Goal: Task Accomplishment & Management: Use online tool/utility

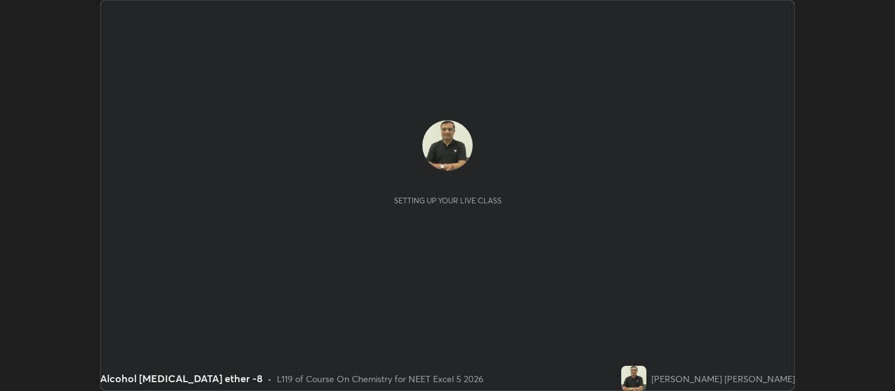
scroll to position [391, 894]
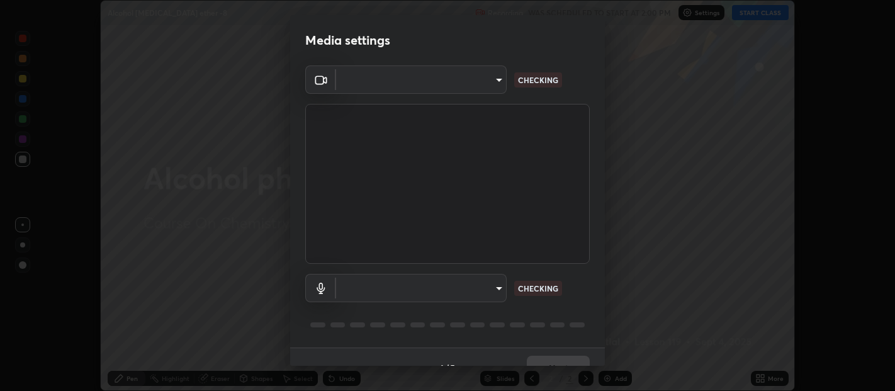
type input "0d049437951fd4140923ddd983d62ee20e888b7fe7080c9a8fddf2b3b9629313"
type input "40c86e739ed56a172ddcb7f6b95b795e1d756db5d52d7a4755805725d5d0de47"
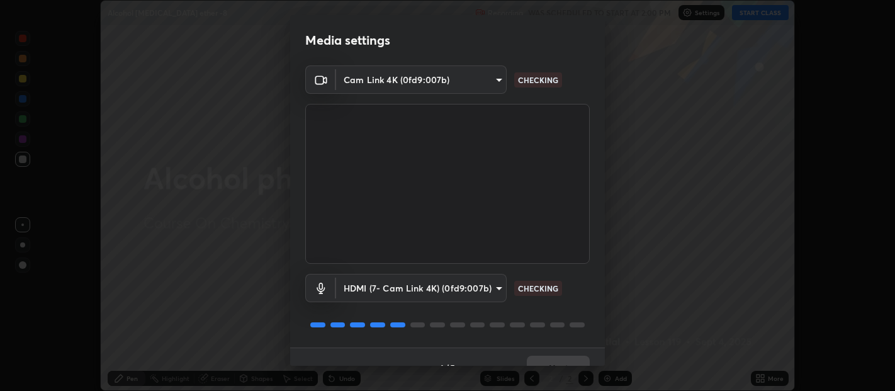
click at [608, 359] on div "Media settings Cam Link 4K (0fd9:007b) 0d049437951fd4140923ddd983d62ee20e888b7f…" at bounding box center [447, 195] width 895 height 391
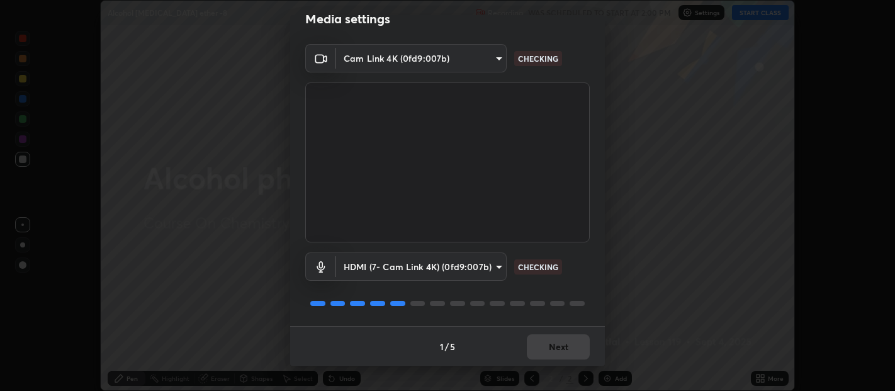
scroll to position [21, 0]
click at [539, 344] on button "Next" at bounding box center [558, 346] width 63 height 25
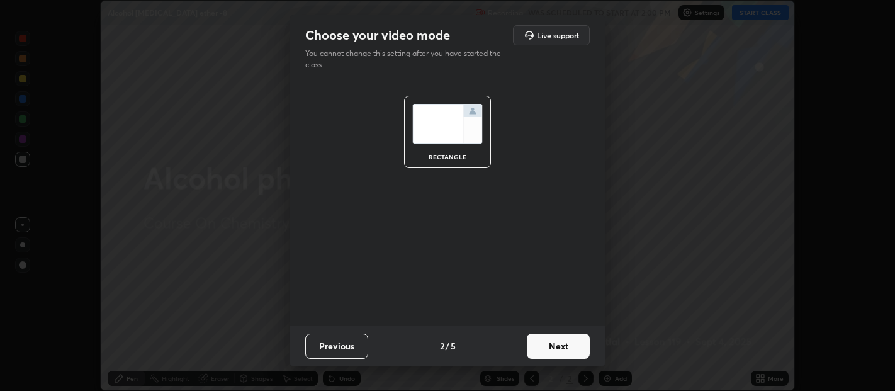
scroll to position [0, 0]
click at [552, 347] on button "Next" at bounding box center [558, 345] width 63 height 25
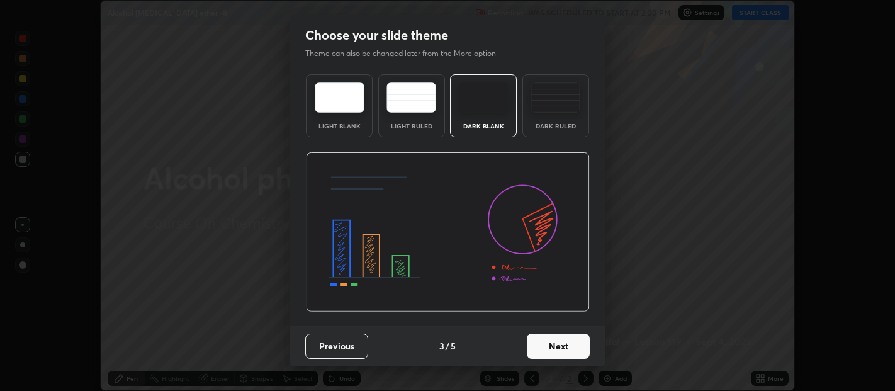
click at [558, 345] on button "Next" at bounding box center [558, 345] width 63 height 25
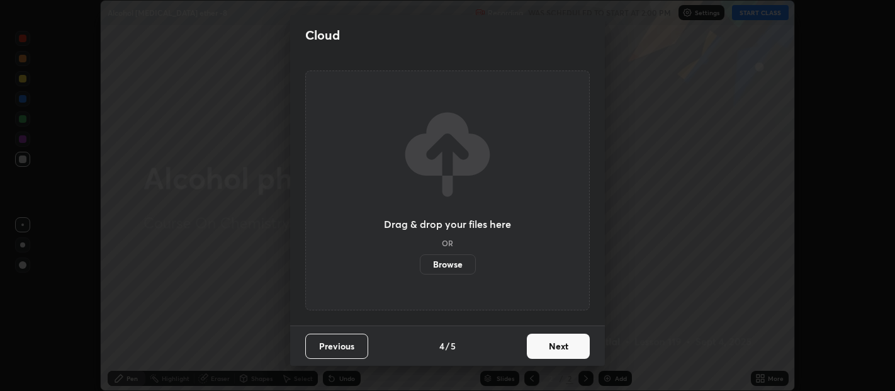
click at [566, 344] on button "Next" at bounding box center [558, 345] width 63 height 25
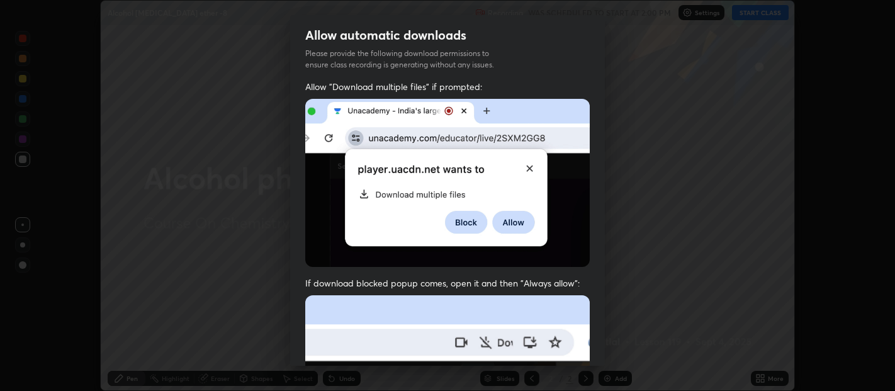
click at [599, 352] on div "Allow "Download multiple files" if prompted: If download blocked popup comes, o…" at bounding box center [447, 346] width 315 height 530
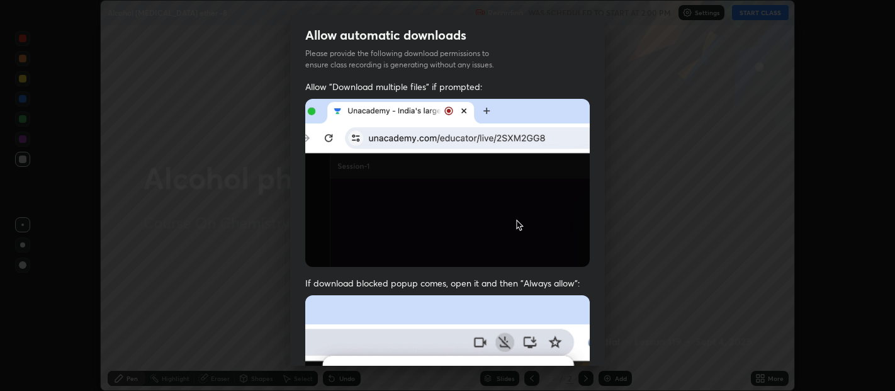
click at [605, 357] on div "Allow automatic downloads Please provide the following download permissions to …" at bounding box center [447, 195] width 895 height 391
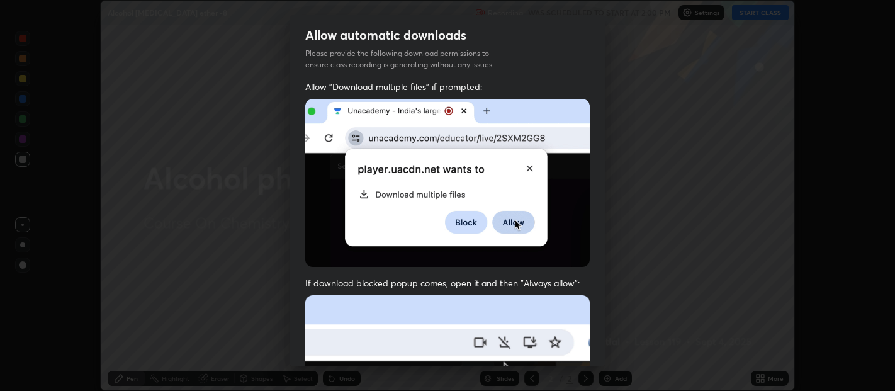
click at [607, 360] on div "Allow automatic downloads Please provide the following download permissions to …" at bounding box center [447, 195] width 895 height 391
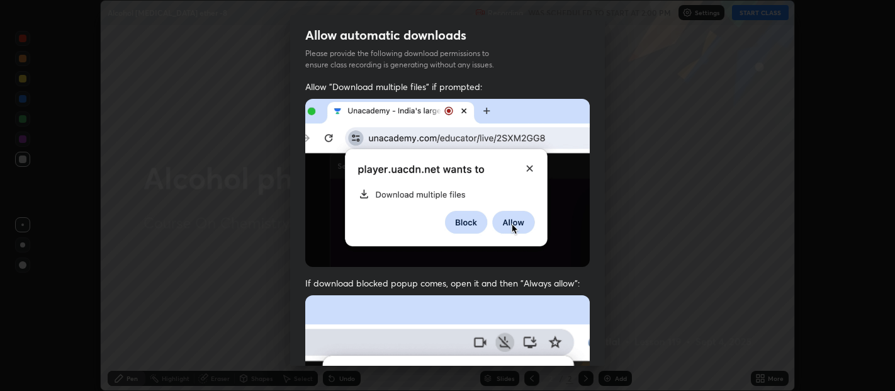
click at [606, 365] on div "Allow automatic downloads Please provide the following download permissions to …" at bounding box center [447, 195] width 895 height 391
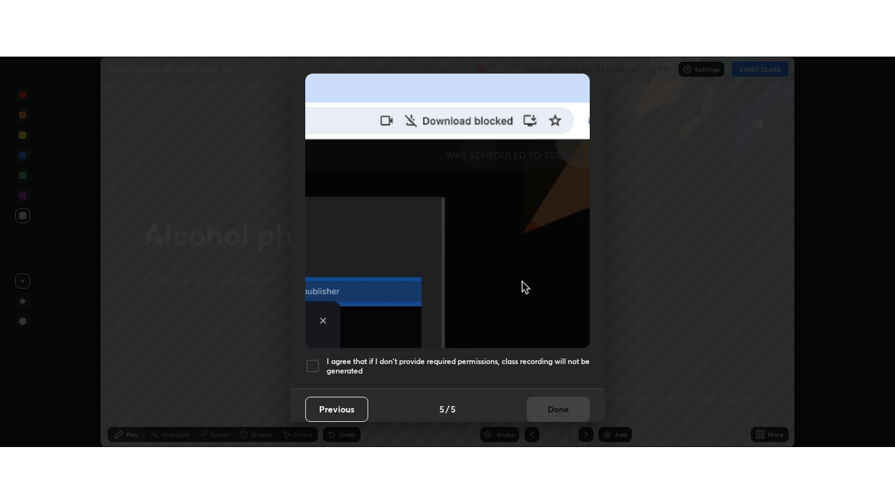
scroll to position [276, 0]
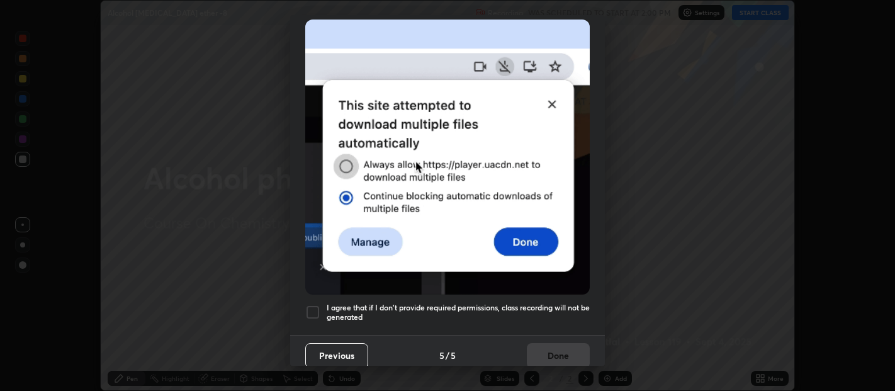
click at [600, 354] on div "Previous 5 / 5 Done" at bounding box center [447, 355] width 315 height 40
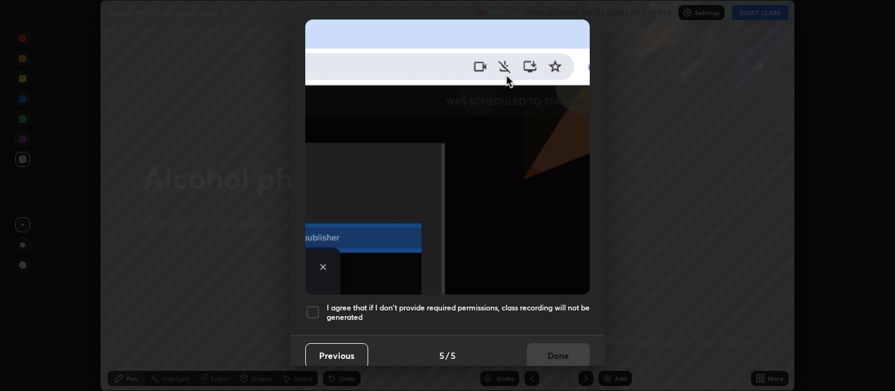
click at [315, 309] on div at bounding box center [312, 312] width 15 height 15
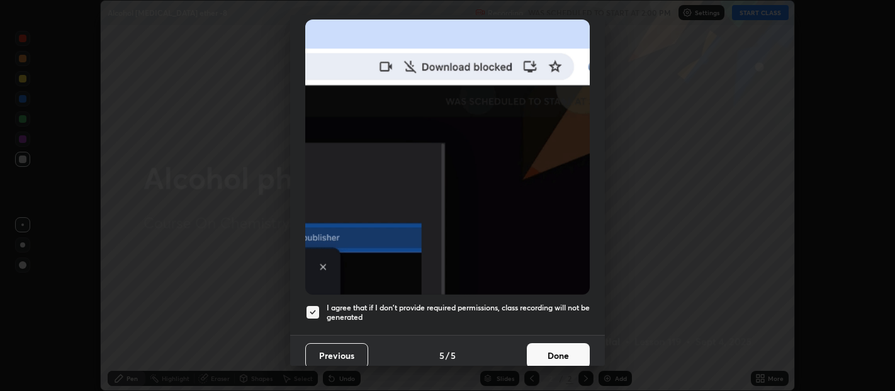
click at [560, 343] on button "Done" at bounding box center [558, 355] width 63 height 25
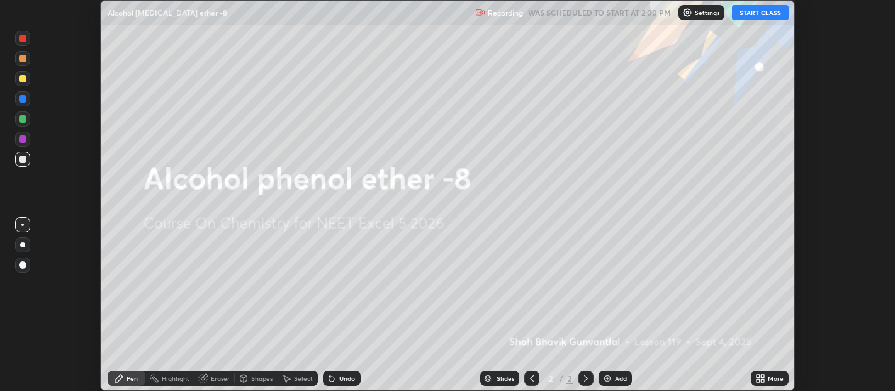
click at [768, 376] on div "More" at bounding box center [776, 378] width 16 height 6
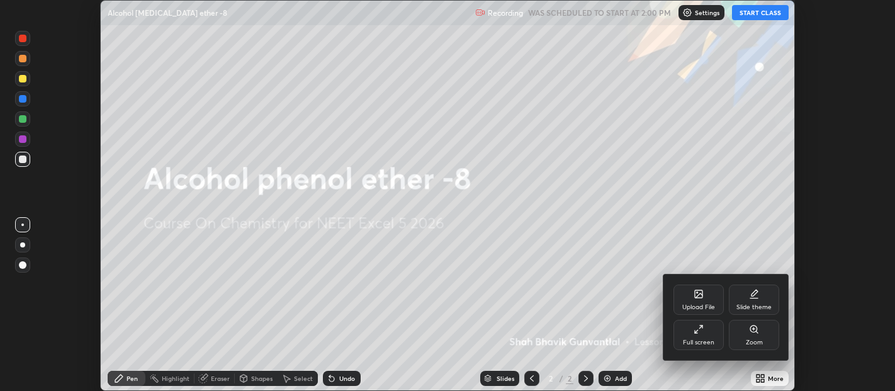
click at [709, 328] on div "Full screen" at bounding box center [698, 335] width 50 height 30
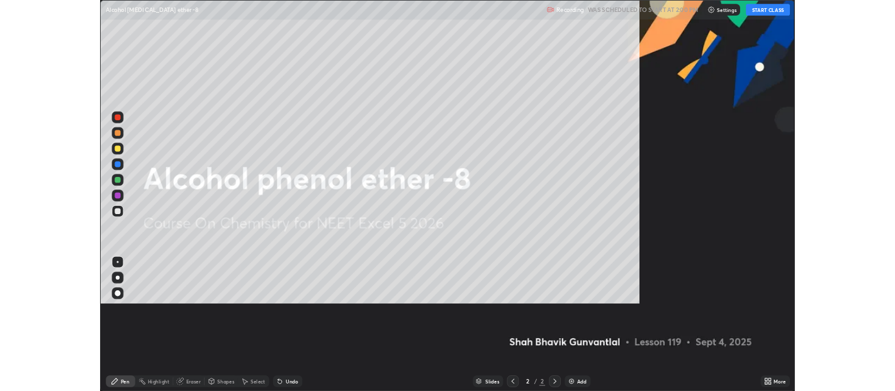
scroll to position [503, 895]
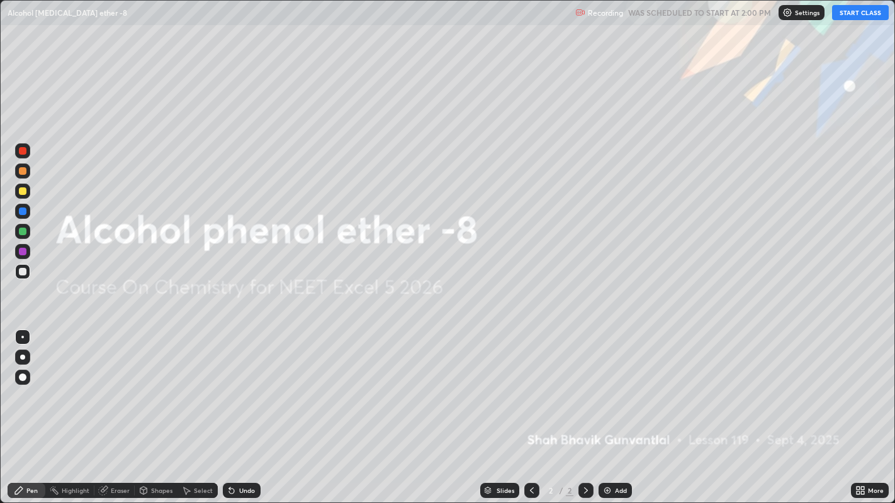
click at [857, 18] on button "START CLASS" at bounding box center [860, 12] width 57 height 15
click at [620, 390] on div "Add" at bounding box center [621, 491] width 12 height 6
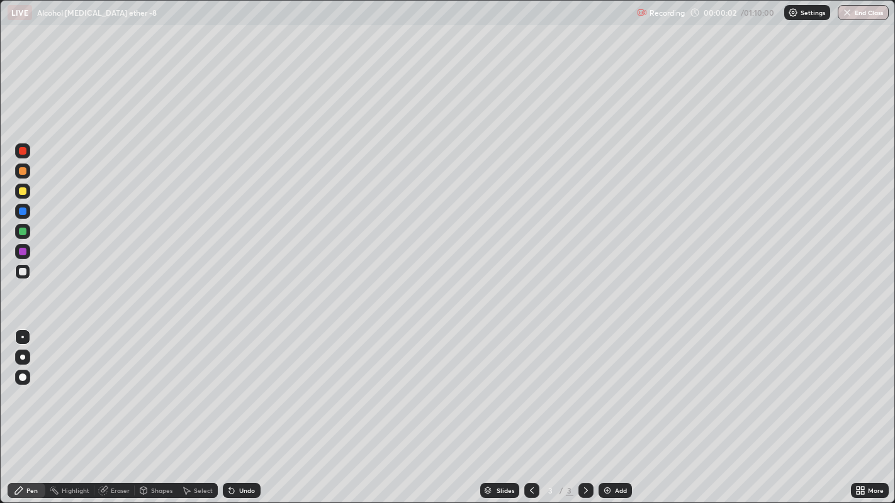
click at [618, 390] on div "Add" at bounding box center [621, 491] width 12 height 6
click at [616, 390] on div "Add" at bounding box center [621, 491] width 12 height 6
click at [615, 390] on div "Add" at bounding box center [621, 491] width 12 height 6
click at [608, 390] on img at bounding box center [607, 491] width 10 height 10
click at [609, 390] on img at bounding box center [607, 491] width 10 height 10
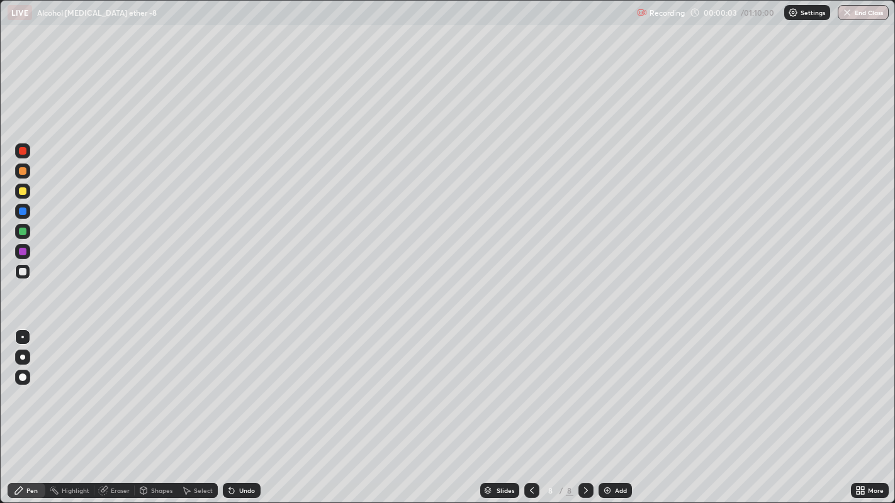
click at [609, 390] on img at bounding box center [607, 491] width 10 height 10
click at [608, 390] on img at bounding box center [607, 491] width 10 height 10
click at [530, 390] on icon at bounding box center [532, 491] width 4 height 6
click at [530, 390] on icon at bounding box center [532, 491] width 10 height 10
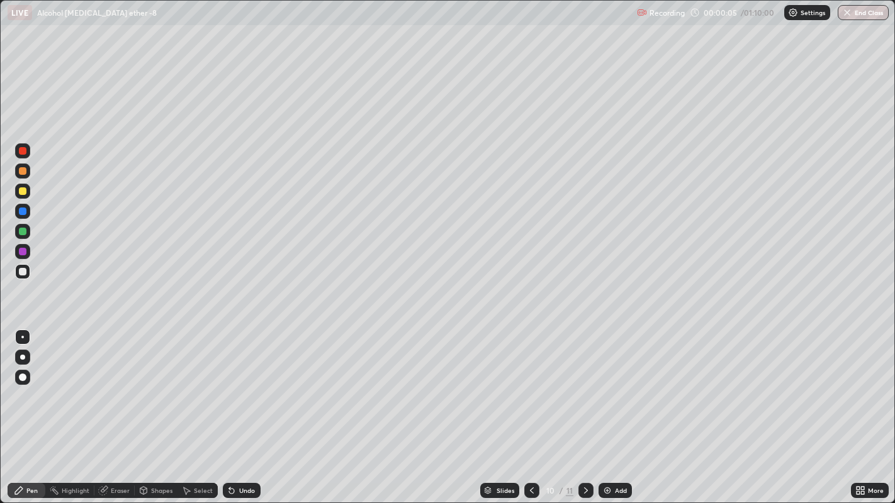
click at [530, 390] on icon at bounding box center [532, 491] width 10 height 10
click at [528, 390] on icon at bounding box center [532, 491] width 10 height 10
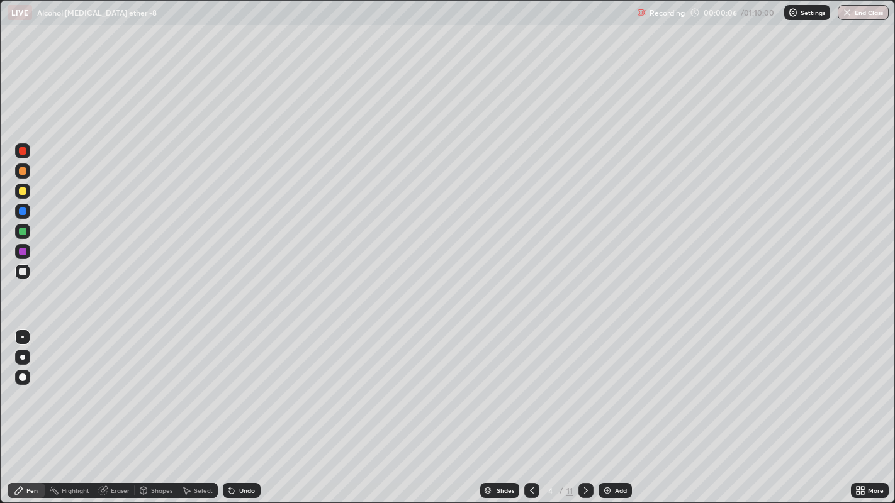
click at [531, 390] on icon at bounding box center [532, 491] width 10 height 10
click at [530, 390] on icon at bounding box center [532, 491] width 10 height 10
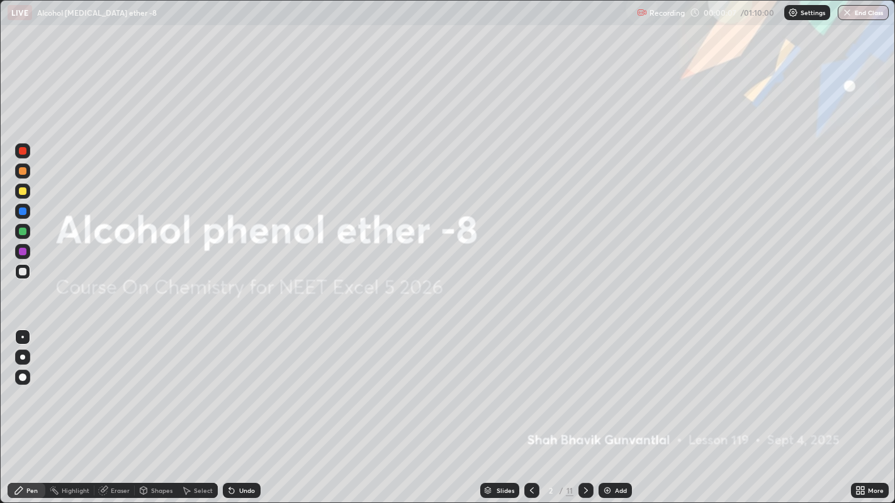
click at [584, 390] on icon at bounding box center [586, 491] width 10 height 10
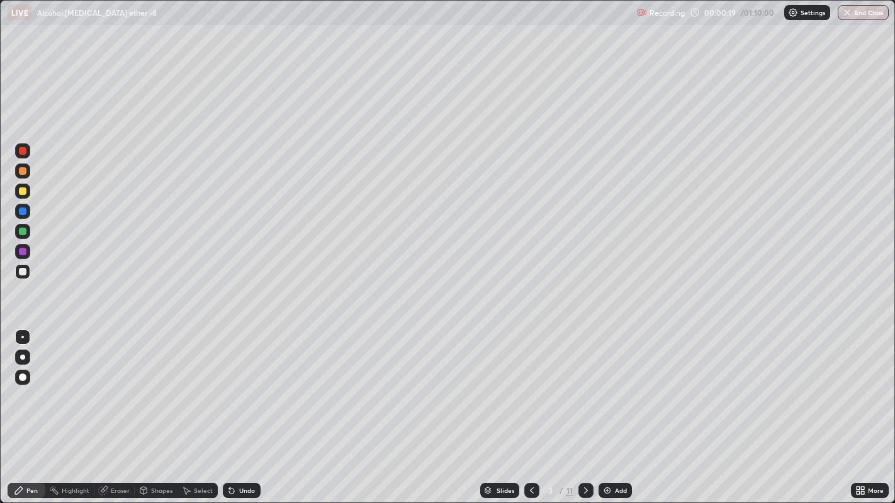
click at [22, 171] on div at bounding box center [23, 171] width 8 height 8
click at [23, 193] on div at bounding box center [23, 191] width 8 height 8
click at [20, 212] on div at bounding box center [23, 212] width 8 height 8
click at [584, 390] on icon at bounding box center [586, 491] width 10 height 10
click at [19, 193] on div at bounding box center [23, 191] width 8 height 8
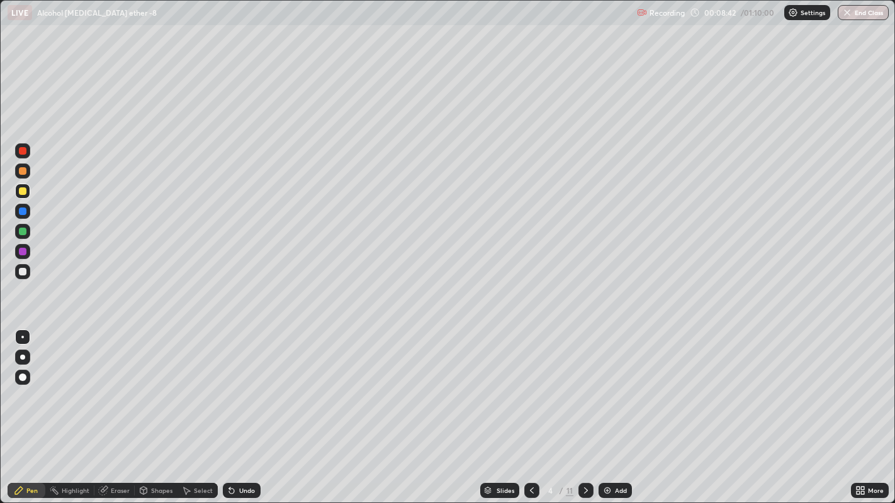
click at [584, 390] on icon at bounding box center [586, 491] width 10 height 10
click at [22, 171] on div at bounding box center [23, 171] width 8 height 8
click at [20, 230] on div at bounding box center [23, 232] width 8 height 8
click at [530, 390] on icon at bounding box center [532, 491] width 10 height 10
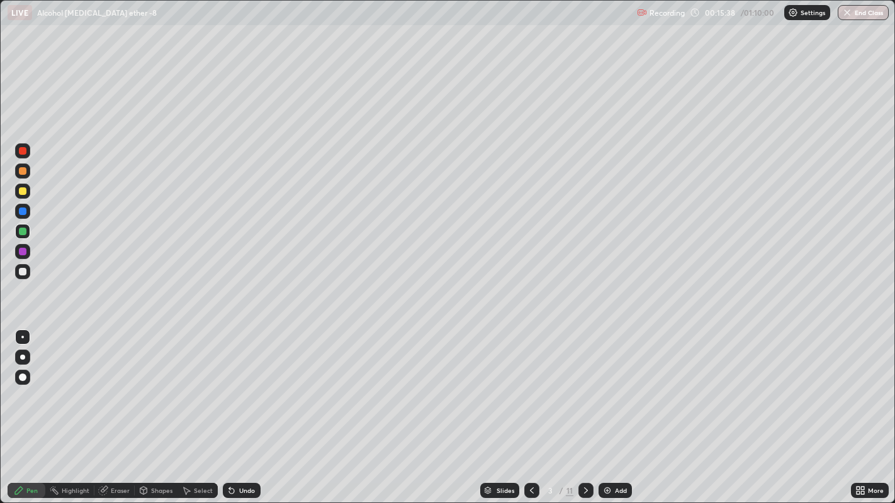
click at [584, 390] on icon at bounding box center [586, 491] width 10 height 10
click at [530, 390] on icon at bounding box center [532, 491] width 10 height 10
click at [584, 390] on div at bounding box center [585, 490] width 15 height 15
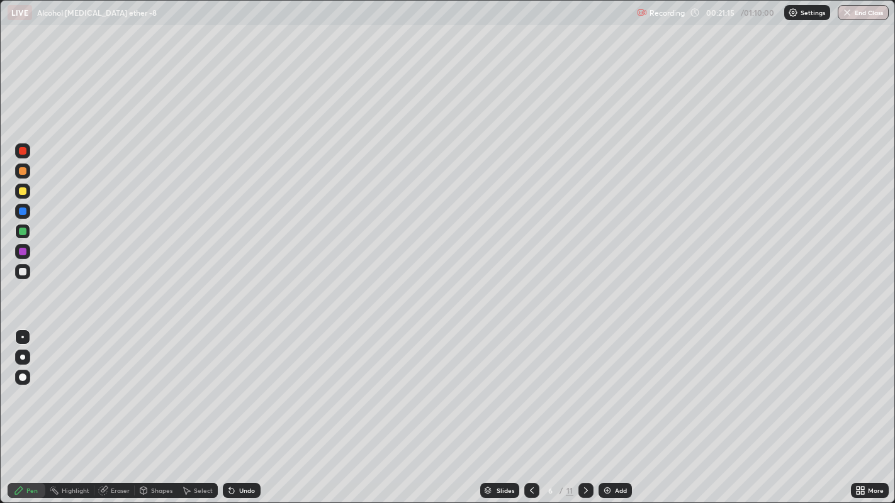
click at [21, 194] on div at bounding box center [23, 191] width 8 height 8
click at [19, 232] on div at bounding box center [23, 232] width 8 height 8
click at [20, 208] on div at bounding box center [23, 212] width 8 height 8
click at [21, 190] on div at bounding box center [23, 191] width 8 height 8
click at [21, 251] on div at bounding box center [23, 252] width 8 height 8
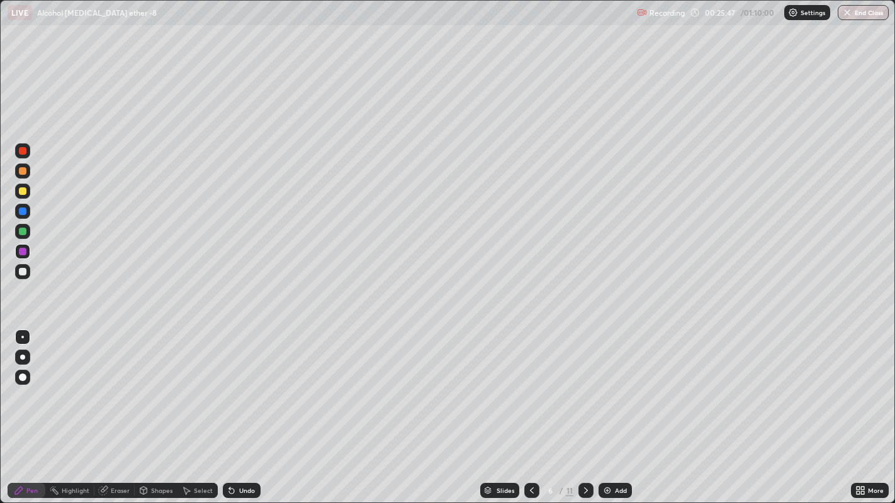
click at [22, 191] on div at bounding box center [23, 191] width 8 height 8
click at [21, 213] on div at bounding box center [23, 212] width 8 height 8
click at [22, 191] on div at bounding box center [23, 191] width 8 height 8
click at [22, 190] on div at bounding box center [23, 191] width 8 height 8
click at [22, 172] on div at bounding box center [23, 171] width 8 height 8
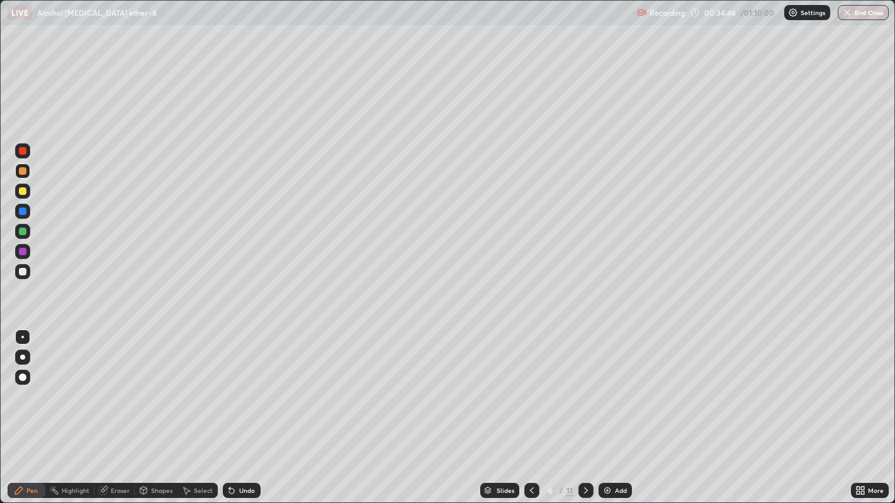
click at [583, 390] on icon at bounding box center [586, 491] width 10 height 10
click at [21, 152] on div at bounding box center [23, 151] width 8 height 8
click at [20, 193] on div at bounding box center [23, 191] width 8 height 8
click at [23, 215] on div at bounding box center [23, 212] width 8 height 8
click at [19, 190] on div at bounding box center [23, 191] width 8 height 8
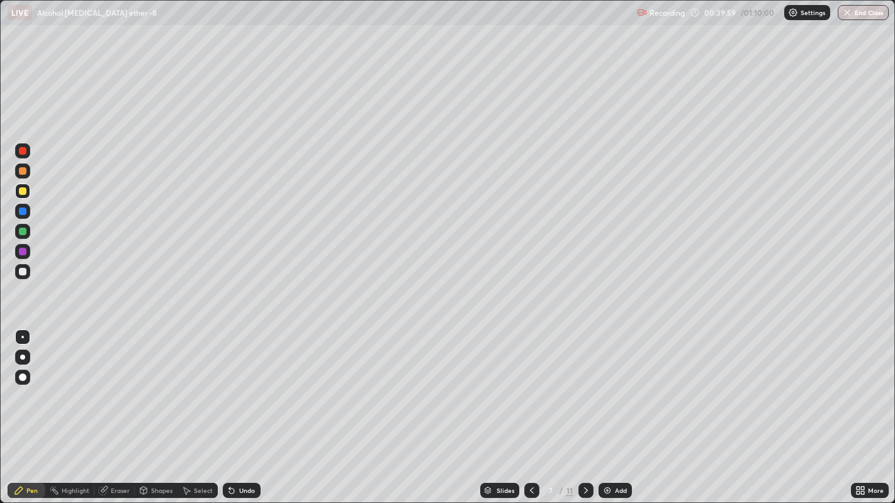
click at [25, 228] on div at bounding box center [23, 232] width 8 height 8
click at [584, 390] on icon at bounding box center [586, 491] width 10 height 10
click at [21, 213] on div at bounding box center [23, 212] width 8 height 8
click at [23, 191] on div at bounding box center [23, 191] width 8 height 8
click at [586, 390] on icon at bounding box center [586, 491] width 10 height 10
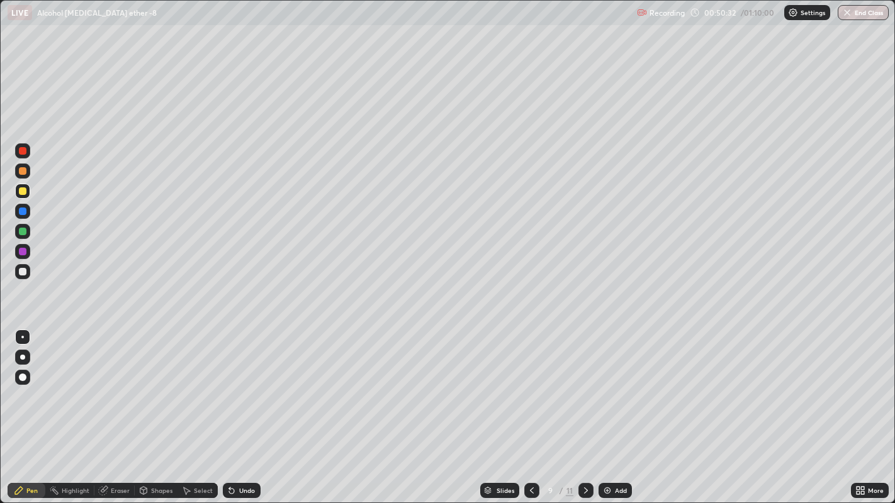
click at [20, 210] on div at bounding box center [23, 212] width 8 height 8
click at [20, 231] on div at bounding box center [23, 232] width 8 height 8
click at [584, 390] on icon at bounding box center [586, 491] width 10 height 10
click at [21, 252] on div at bounding box center [23, 252] width 8 height 8
click at [19, 227] on div at bounding box center [22, 231] width 15 height 15
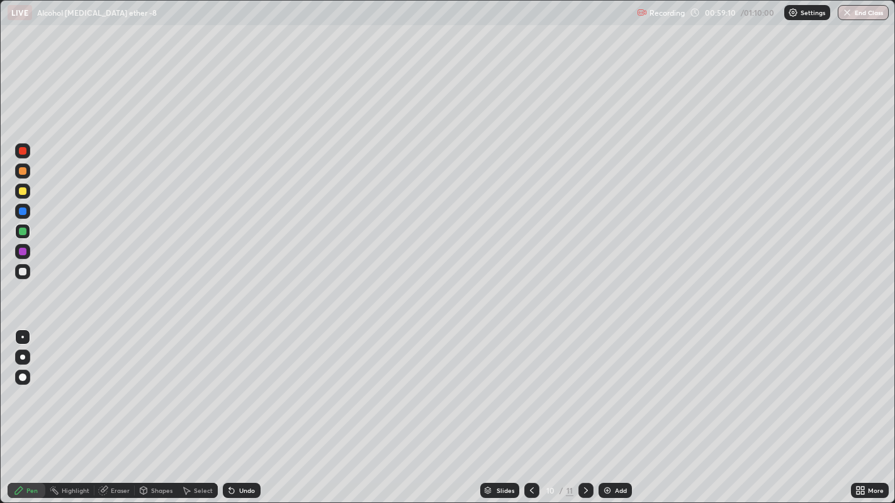
click at [239, 390] on div "Undo" at bounding box center [247, 491] width 16 height 6
click at [240, 390] on div "Undo" at bounding box center [247, 491] width 16 height 6
click at [230, 390] on icon at bounding box center [231, 491] width 5 height 5
click at [861, 13] on button "End Class" at bounding box center [862, 12] width 51 height 15
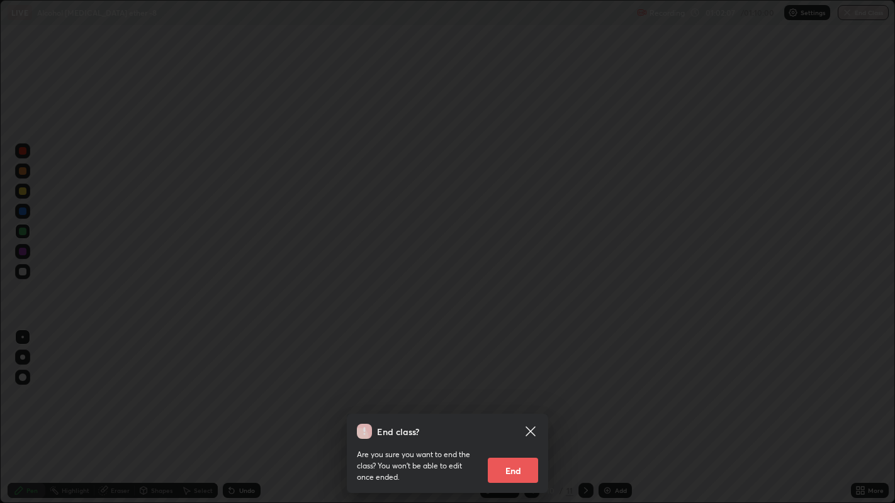
click at [512, 390] on button "End" at bounding box center [513, 470] width 50 height 25
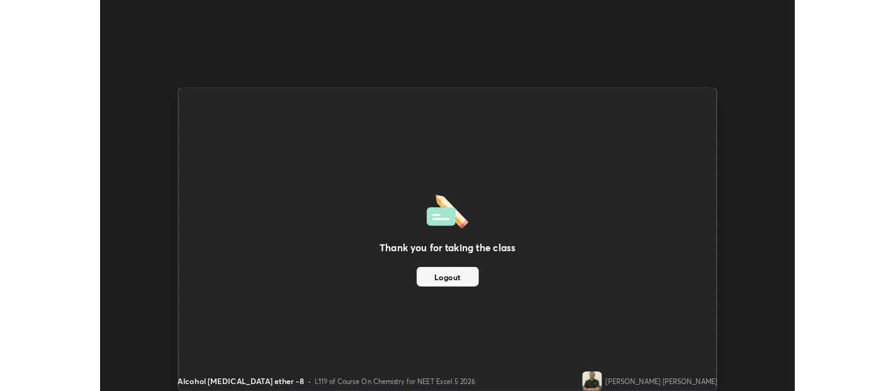
scroll to position [62523, 62019]
